Goal: Task Accomplishment & Management: Use online tool/utility

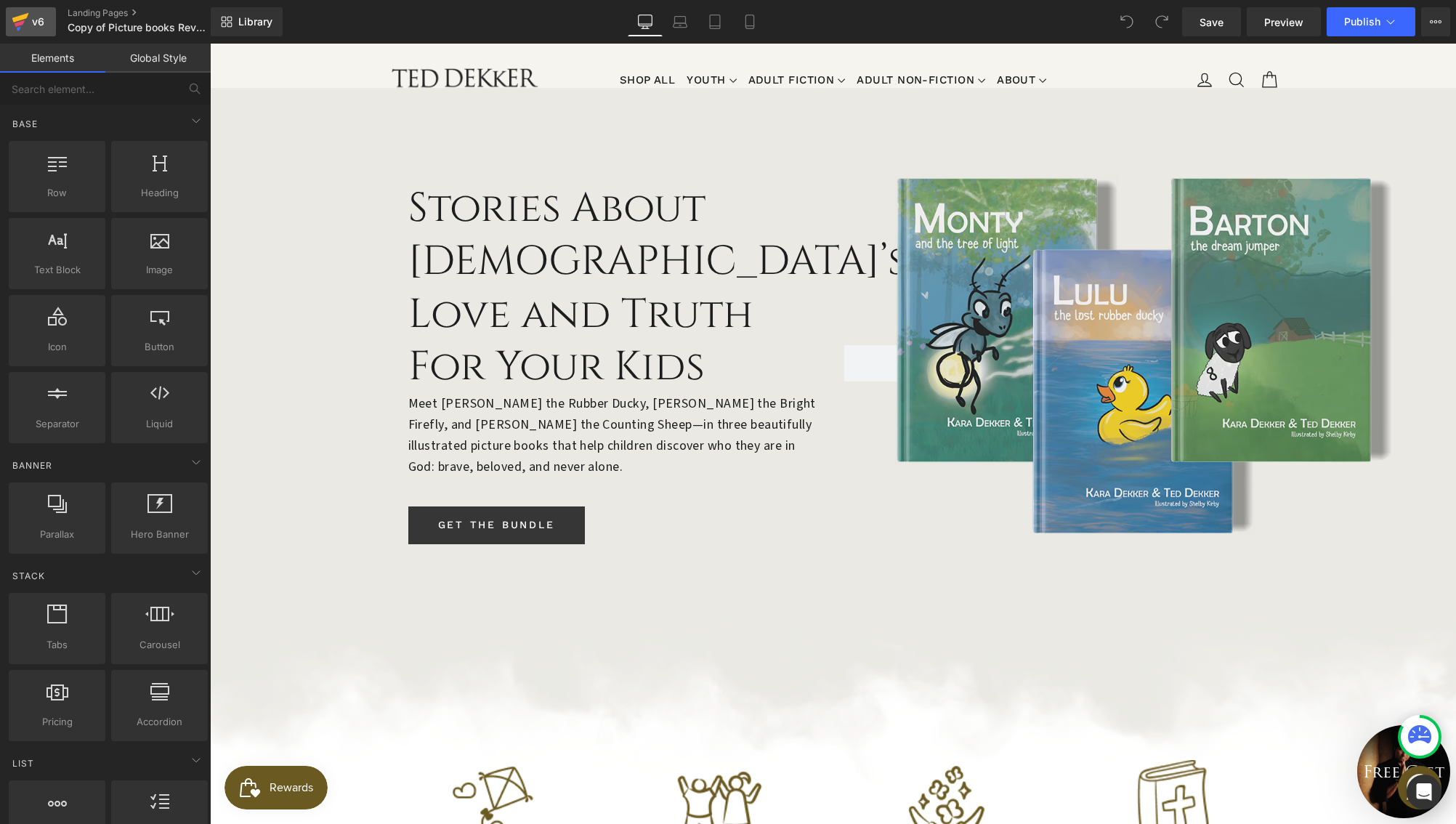
click at [29, 32] on link "v6" at bounding box center [31, 22] width 51 height 29
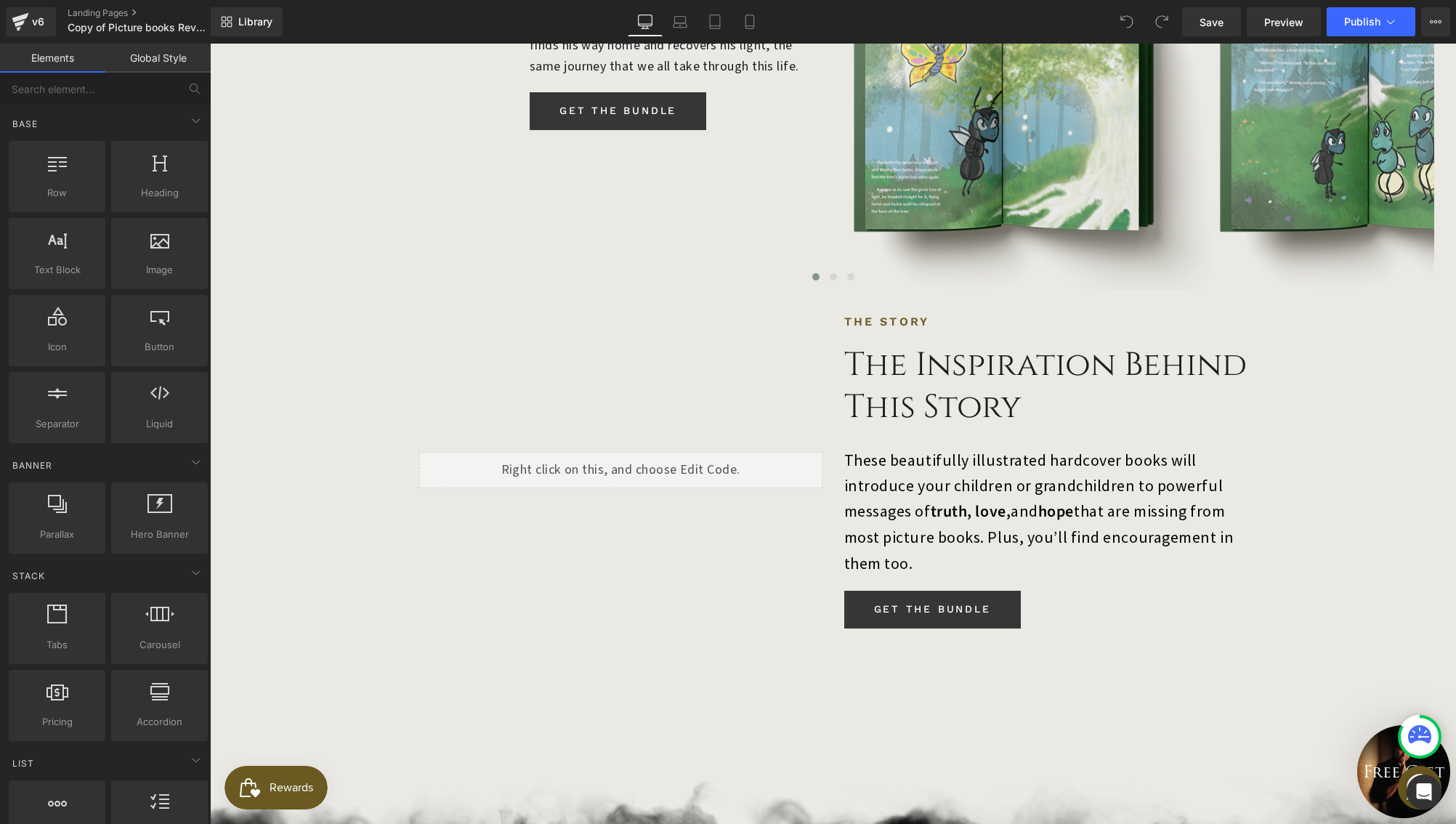
scroll to position [1710, 0]
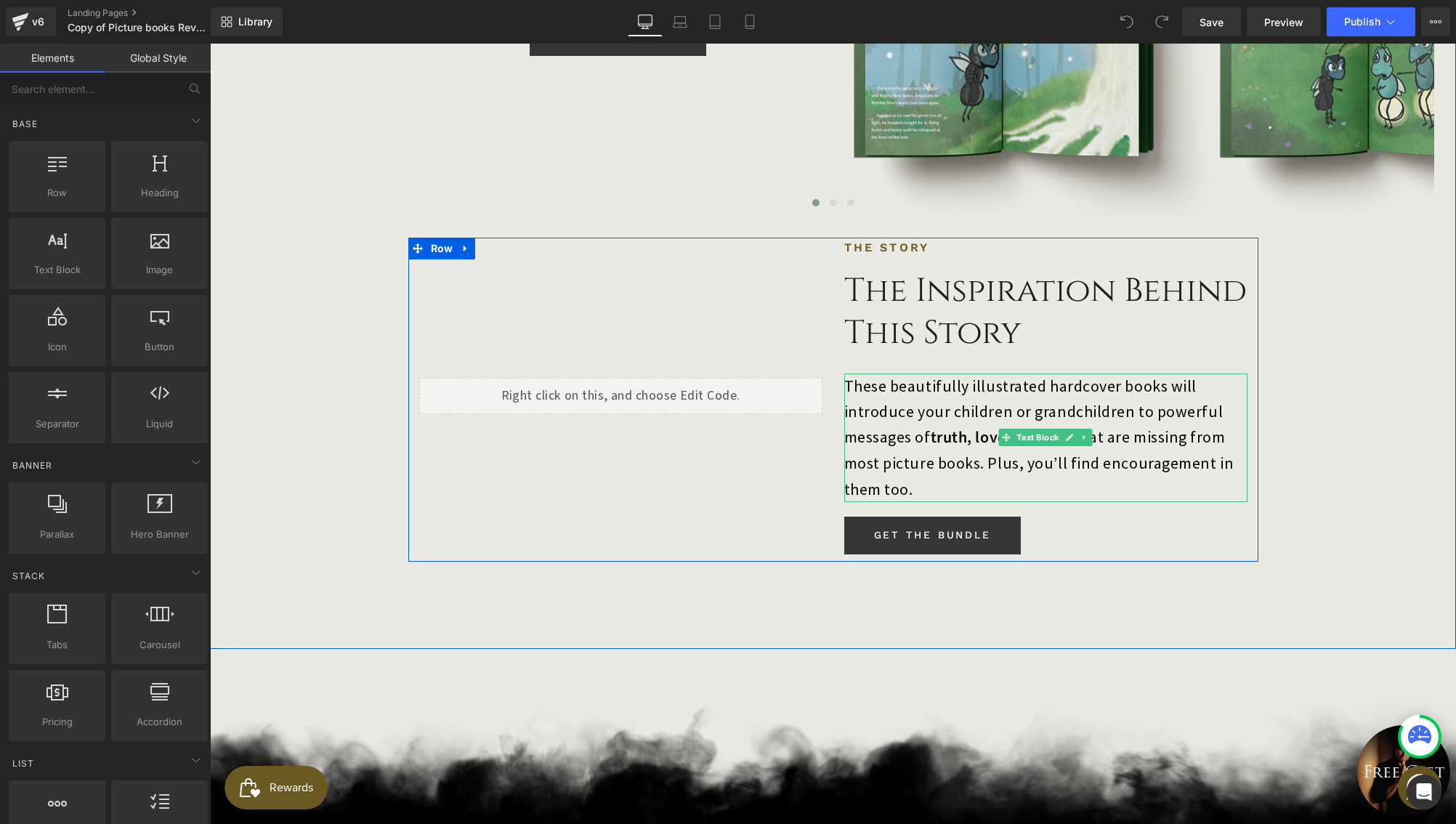
click at [1097, 373] on p "These beautifully illustrated hardcover books will introduce your children or g…" at bounding box center [1045, 437] width 403 height 129
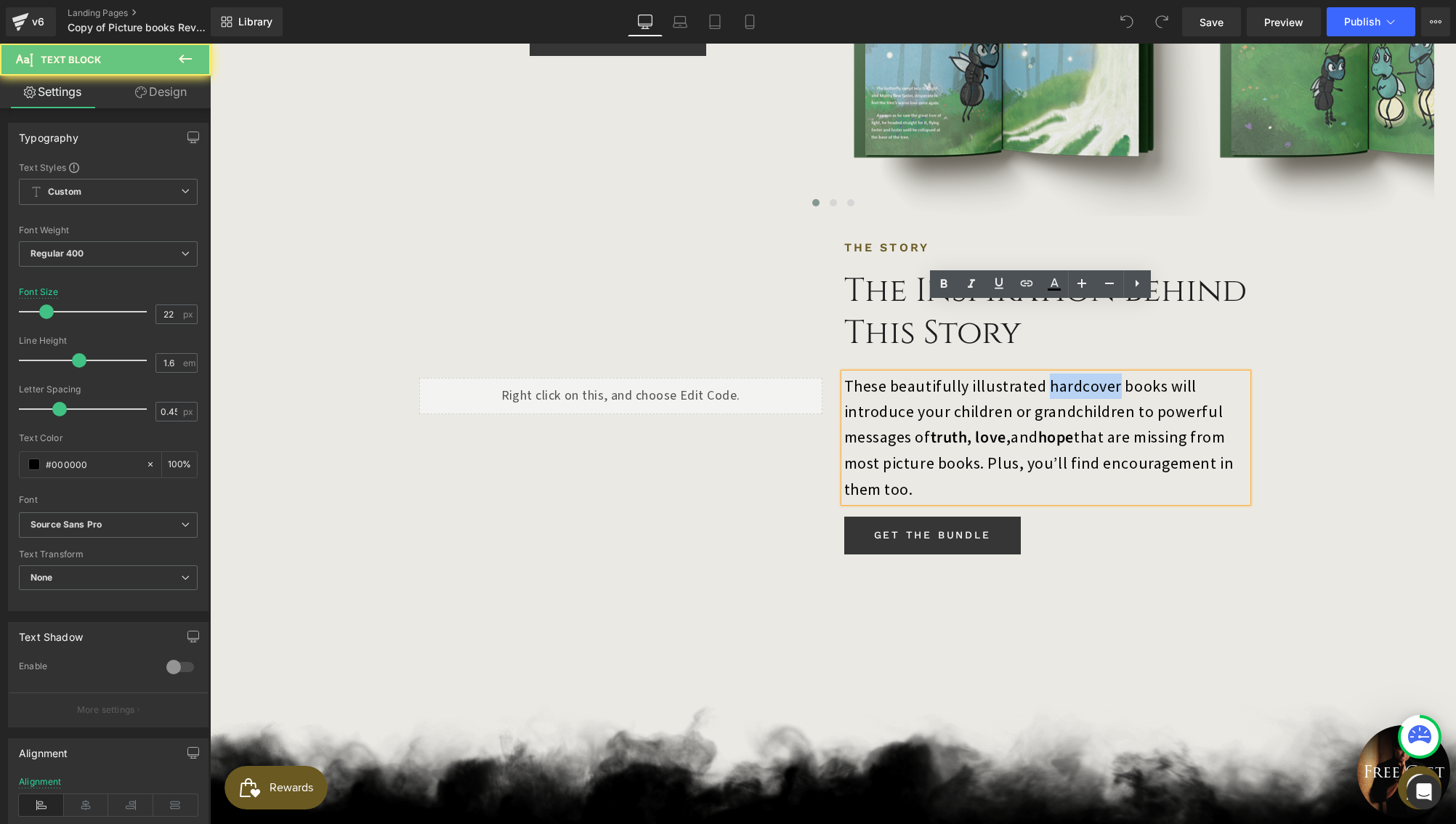
click at [1098, 373] on p "These beautifully illustrated hardcover books will introduce your children or g…" at bounding box center [1045, 437] width 403 height 129
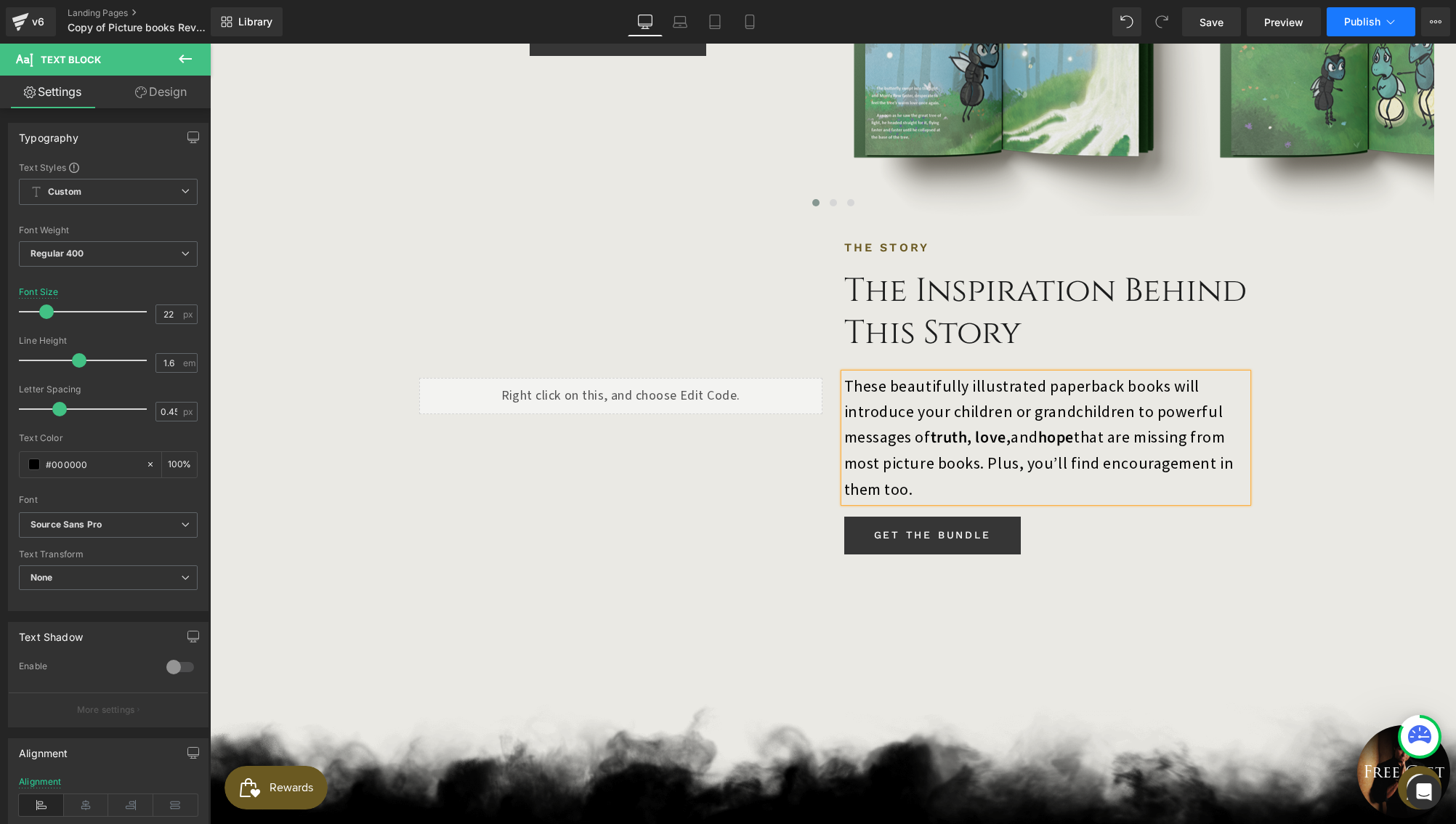
click at [1343, 9] on button "Publish" at bounding box center [1370, 22] width 88 height 29
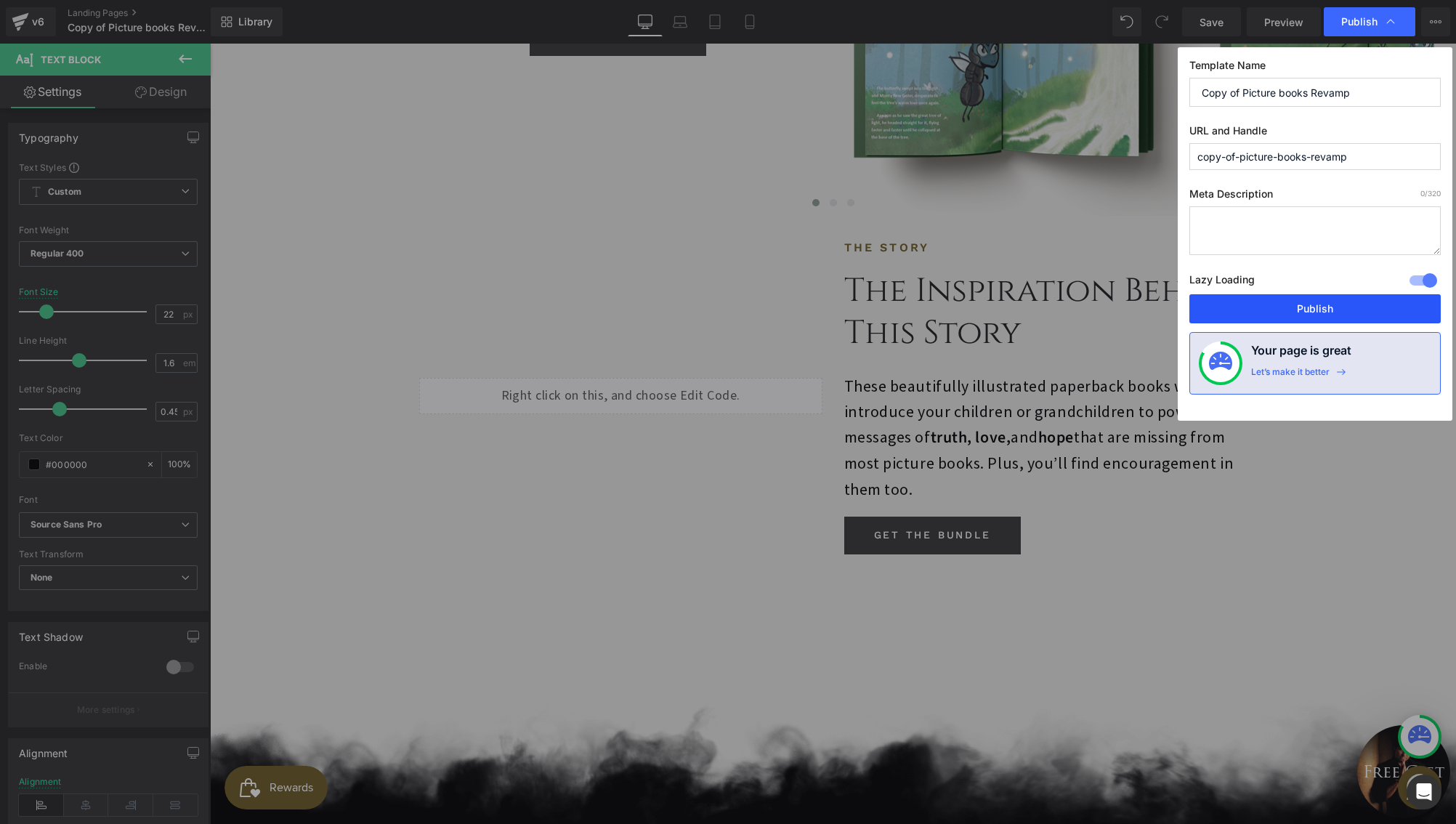
click at [1317, 309] on button "Publish" at bounding box center [1315, 308] width 251 height 29
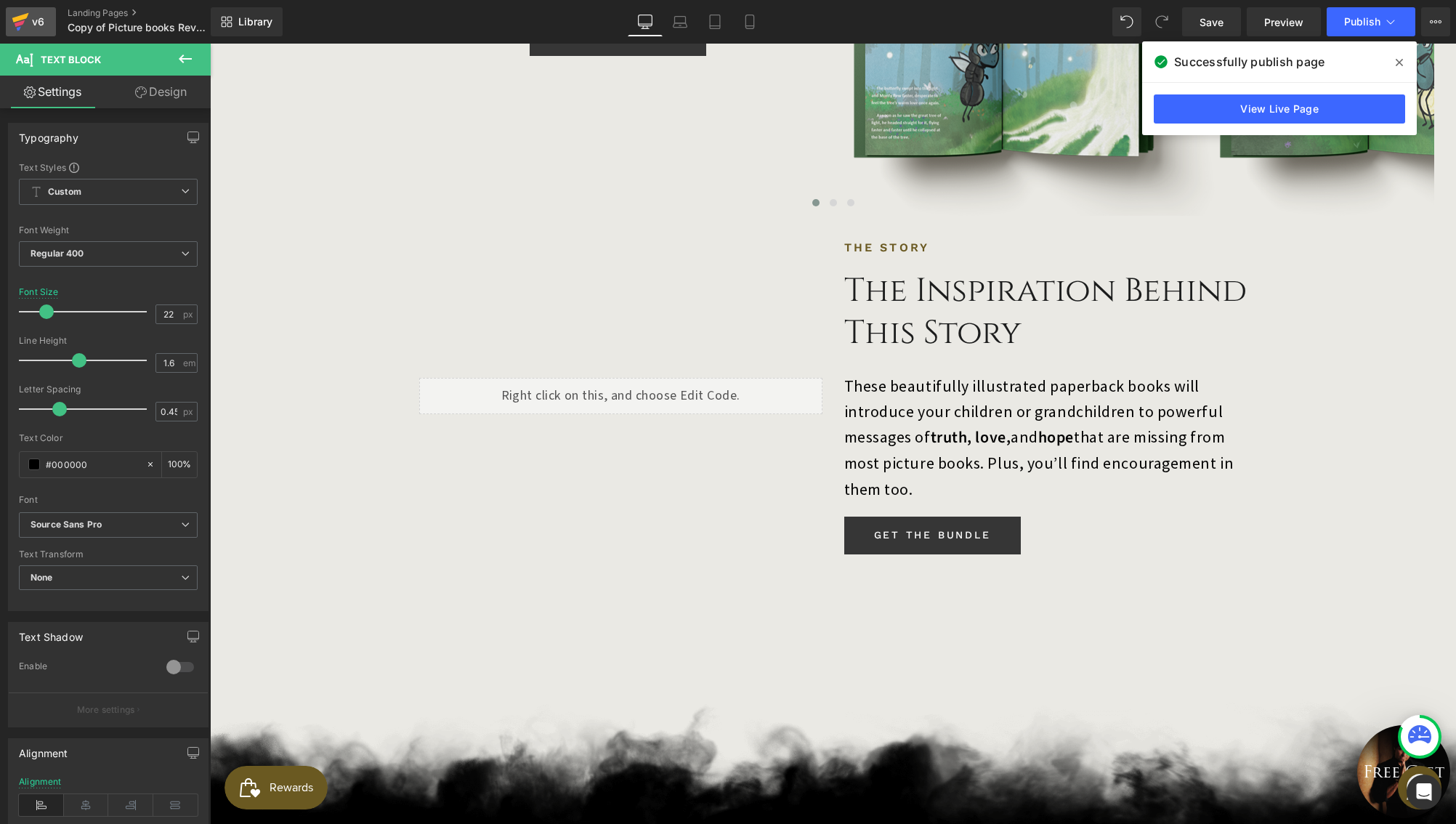
click at [37, 24] on div "v6" at bounding box center [39, 22] width 19 height 19
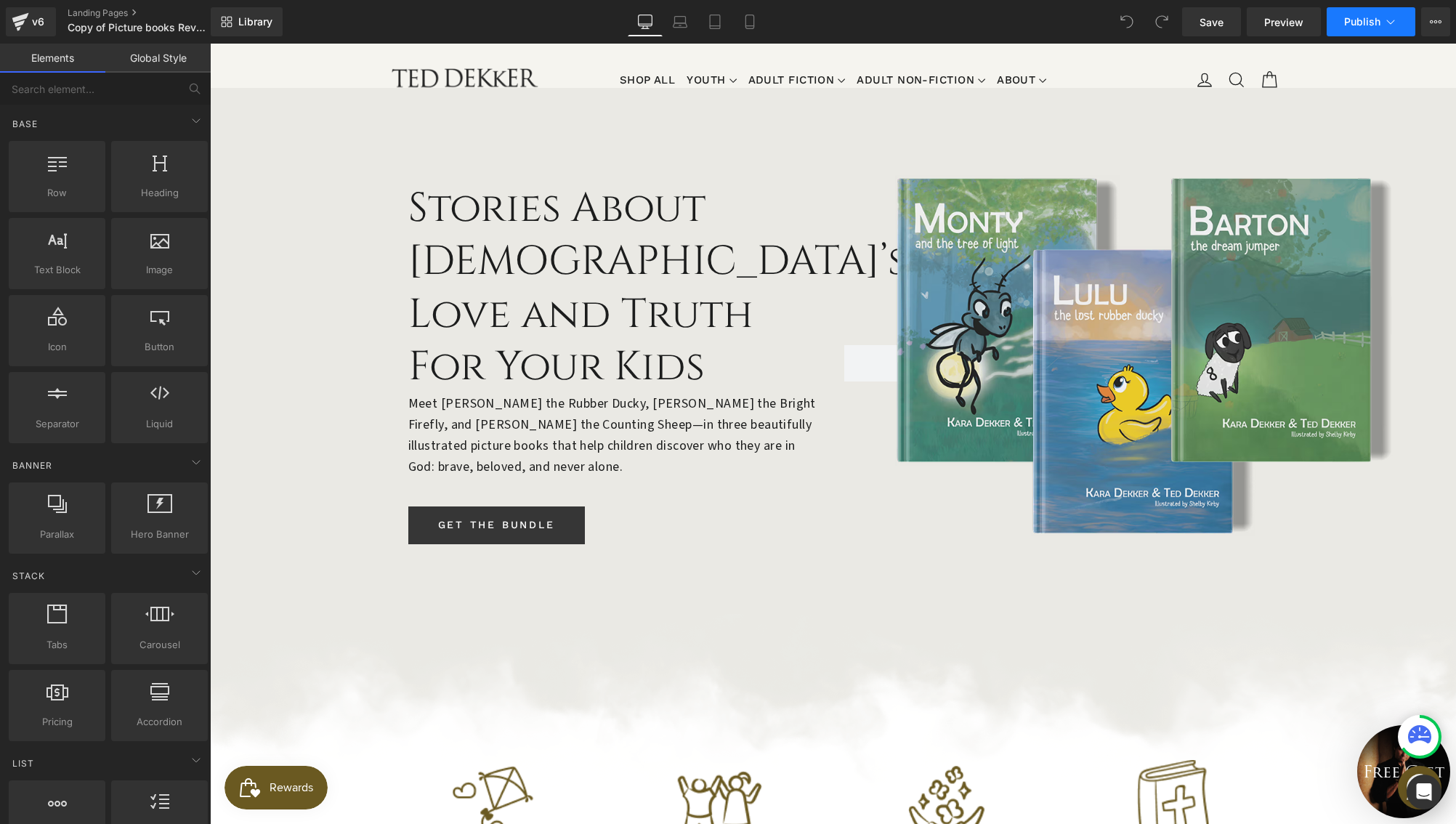
click at [1396, 24] on icon at bounding box center [1389, 21] width 14 height 14
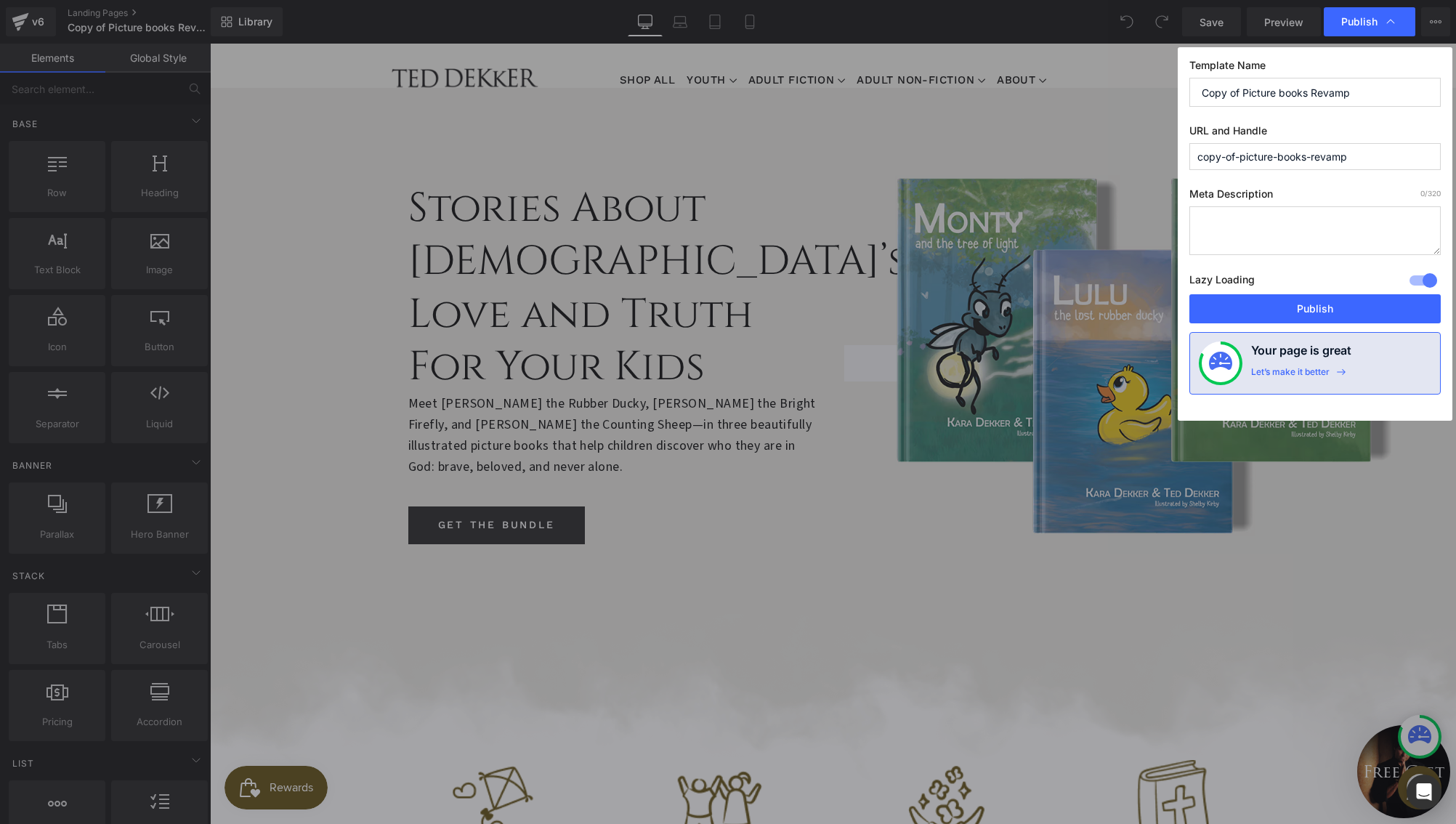
drag, startPoint x: 1243, startPoint y: 93, endPoint x: 1159, endPoint y: 77, distance: 85.5
click at [1163, 77] on div "Publish Template Name Copy of Picture books Revamp URL and Handle copy-of-pictu…" at bounding box center [728, 412] width 1456 height 824
type input "Picture books Revamp"
drag, startPoint x: 1240, startPoint y: 161, endPoint x: 1184, endPoint y: 152, distance: 56.7
click at [1184, 152] on div "Template Name Picture books Revamp URL and Handle copy-of-picture-books-revamp …" at bounding box center [1315, 233] width 275 height 373
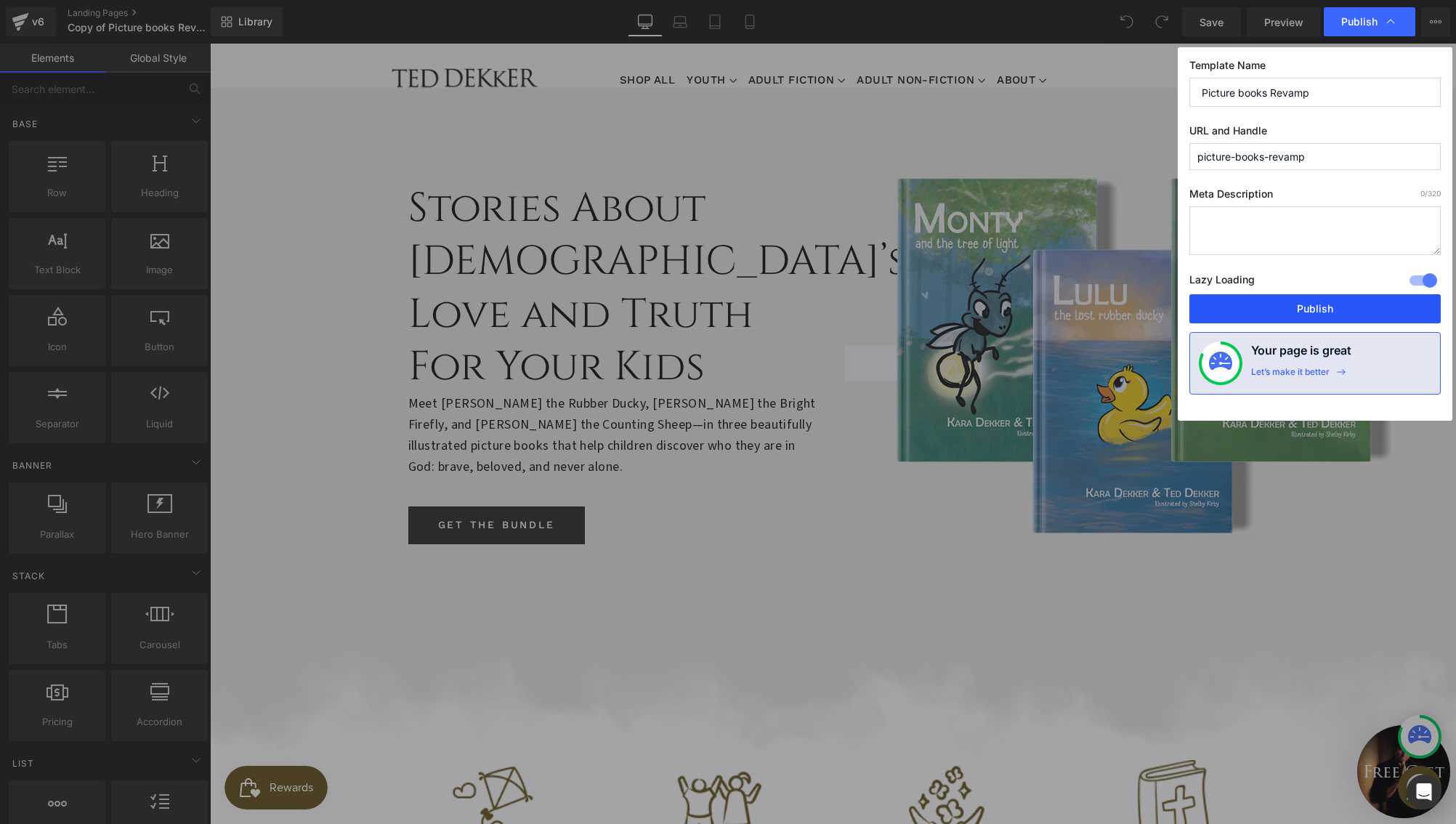
type input "picture-books-revamp"
click at [1314, 301] on button "Publish" at bounding box center [1315, 308] width 251 height 29
